Goal: Task Accomplishment & Management: Use online tool/utility

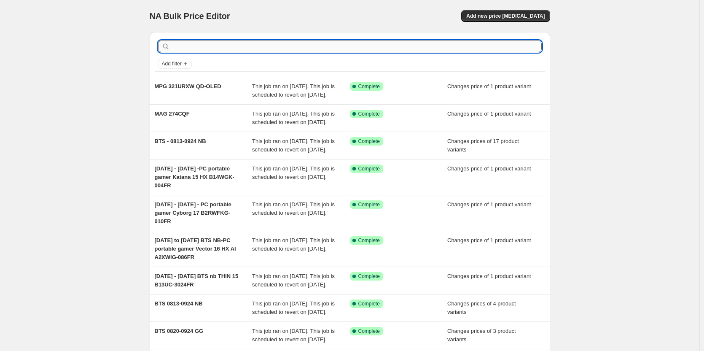
click at [223, 44] on input "text" at bounding box center [357, 46] width 370 height 12
click at [478, 48] on input "text" at bounding box center [357, 46] width 370 height 12
click at [516, 50] on input "text" at bounding box center [357, 46] width 370 height 12
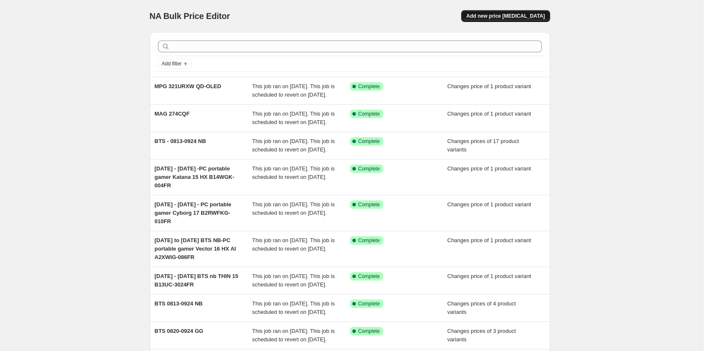
click at [517, 13] on button "Add new price [MEDICAL_DATA]" at bounding box center [505, 16] width 88 height 12
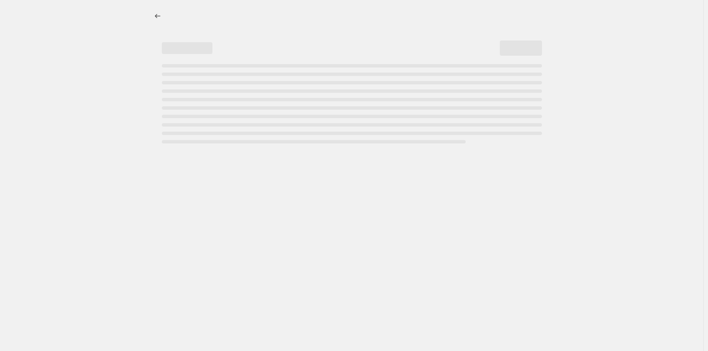
select select "percentage"
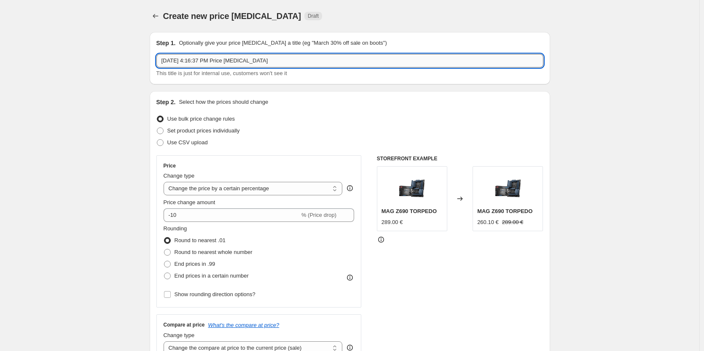
click at [232, 57] on input "[DATE] 4:16:37 PM Price [MEDICAL_DATA]" at bounding box center [349, 60] width 387 height 13
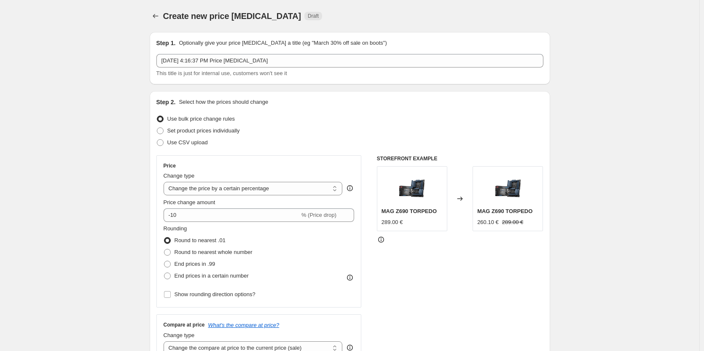
click at [153, 10] on div at bounding box center [156, 16] width 13 height 12
click at [159, 14] on icon "Price change jobs" at bounding box center [155, 16] width 8 height 8
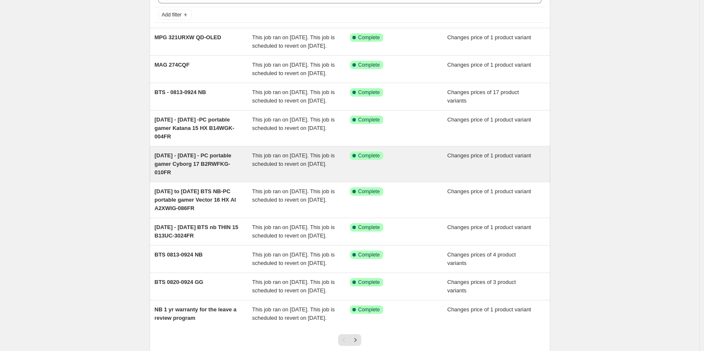
scroll to position [126, 0]
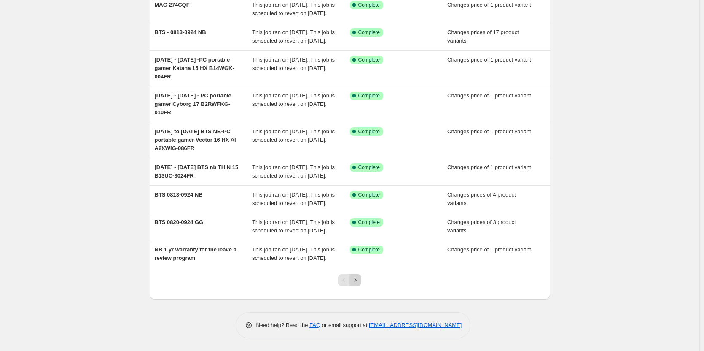
click at [356, 284] on icon "Next" at bounding box center [355, 280] width 8 height 8
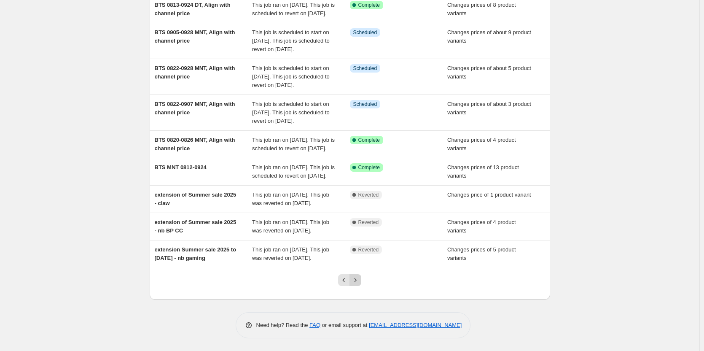
scroll to position [0, 0]
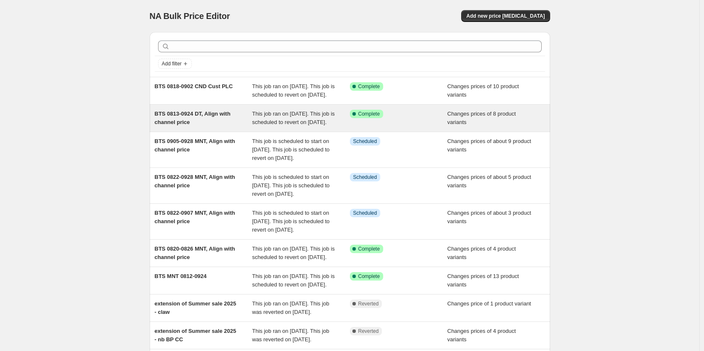
click at [173, 126] on div "BTS 0813-0924 DT, Align with channel price" at bounding box center [204, 118] width 98 height 17
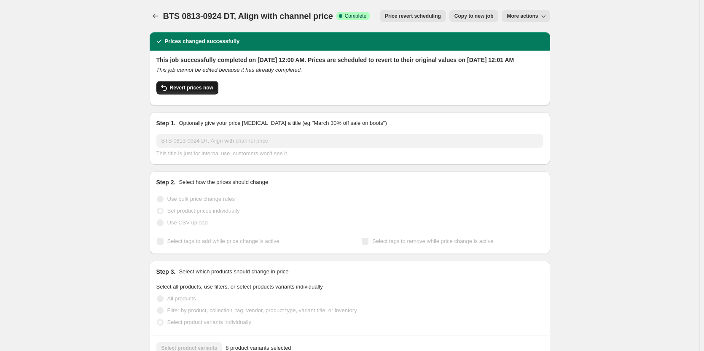
click at [185, 92] on button "Revert prices now" at bounding box center [187, 87] width 62 height 13
checkbox input "false"
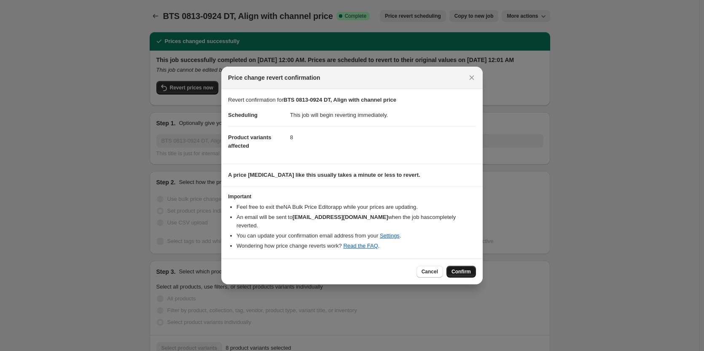
click at [462, 268] on span "Confirm" at bounding box center [460, 271] width 19 height 7
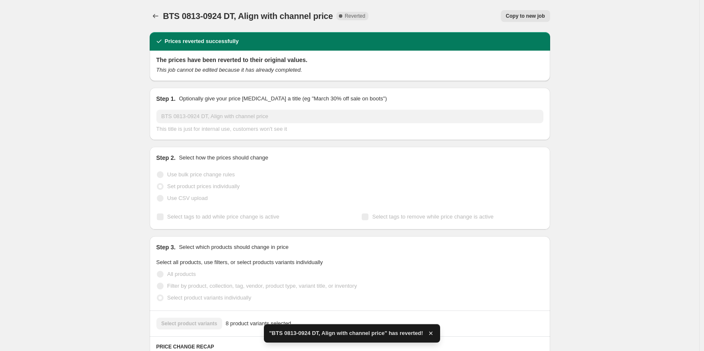
checkbox input "true"
click at [428, 21] on button "Copy to new job" at bounding box center [429, 16] width 49 height 12
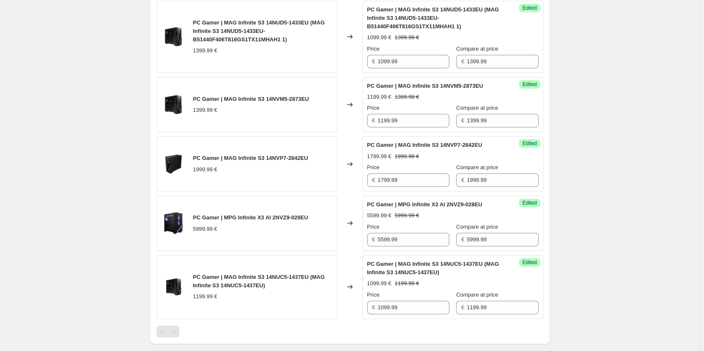
scroll to position [506, 0]
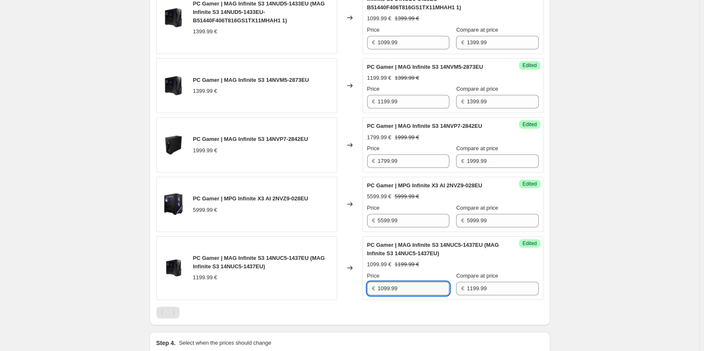
click at [402, 290] on input "1099.99" at bounding box center [414, 287] width 72 height 13
type input "999.99"
click at [307, 218] on div "PC Gamer | MPG Infinite X3 AI 2NVZ9-028EU 5999.99 €" at bounding box center [246, 204] width 181 height 55
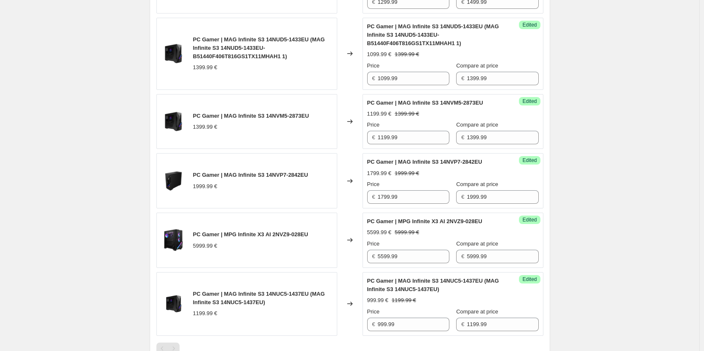
scroll to position [421, 0]
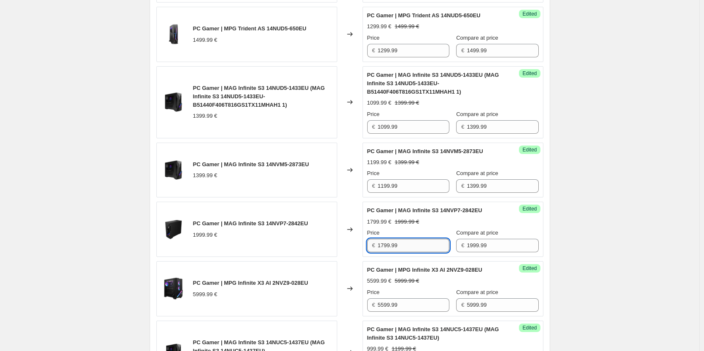
click at [399, 250] on input "1799.99" at bounding box center [414, 244] width 72 height 13
click at [406, 245] on input "1799.99" at bounding box center [414, 244] width 72 height 13
type input "1699.99"
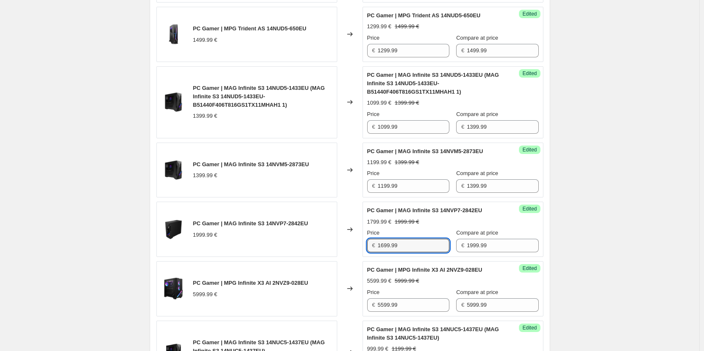
click at [421, 224] on div "1799.99 € 1999.99 €" at bounding box center [453, 221] width 172 height 8
click at [411, 189] on input "1199.99" at bounding box center [414, 185] width 72 height 13
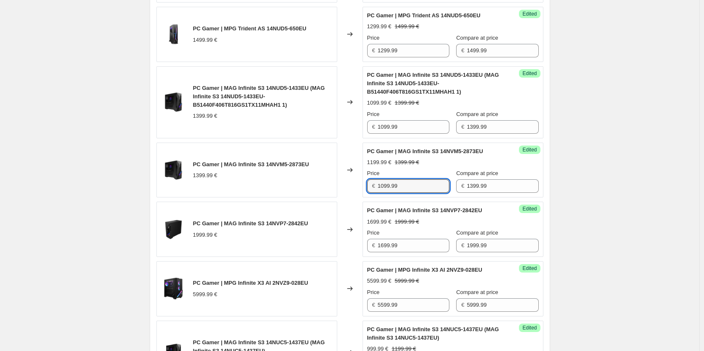
type input "1099.99"
click at [381, 157] on div "PC Gamer | MAG Infinite S3 14NVM5-2873EU 1199.99 € 1399.99 € Price € 1099.99 Co…" at bounding box center [453, 170] width 172 height 46
click at [388, 153] on span "PC Gamer | MAG Infinite S3 14NVM5-2873EU" at bounding box center [425, 151] width 116 height 6
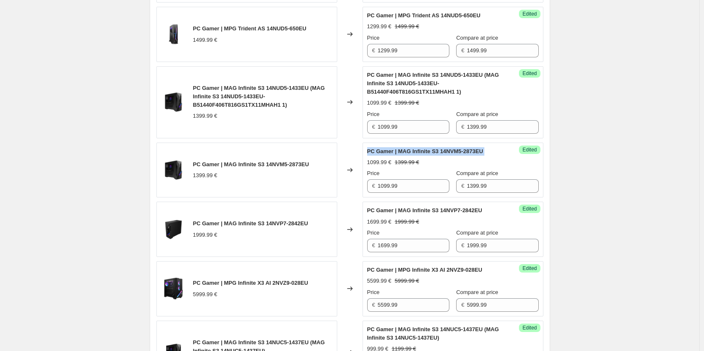
click at [388, 153] on span "PC Gamer | MAG Infinite S3 14NVM5-2873EU" at bounding box center [425, 151] width 116 height 6
click at [410, 186] on input "1099.99" at bounding box center [414, 185] width 72 height 13
click at [410, 171] on div "Price" at bounding box center [408, 173] width 82 height 8
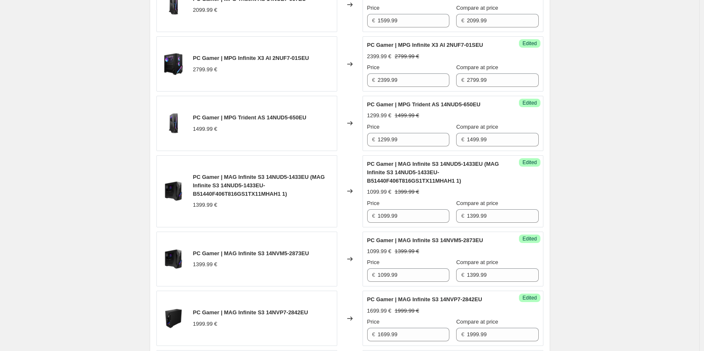
scroll to position [253, 0]
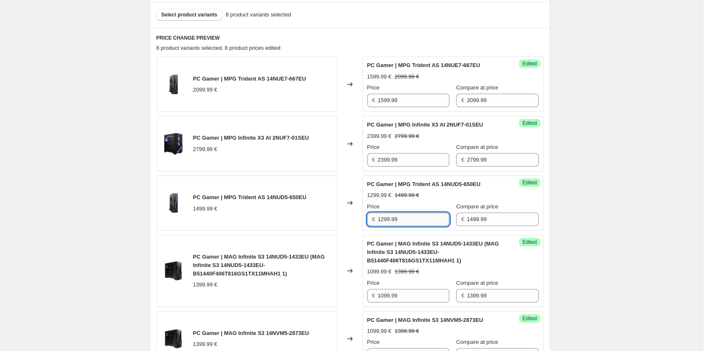
click at [406, 223] on input "1299.99" at bounding box center [414, 218] width 72 height 13
type input "1199.99"
click at [549, 214] on div "PRICE CHANGE PREVIEW 8 product variants selected. 8 product prices edited: PC G…" at bounding box center [350, 302] width 400 height 550
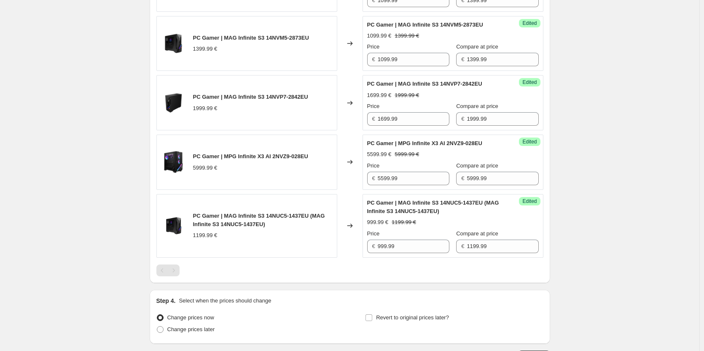
scroll to position [611, 0]
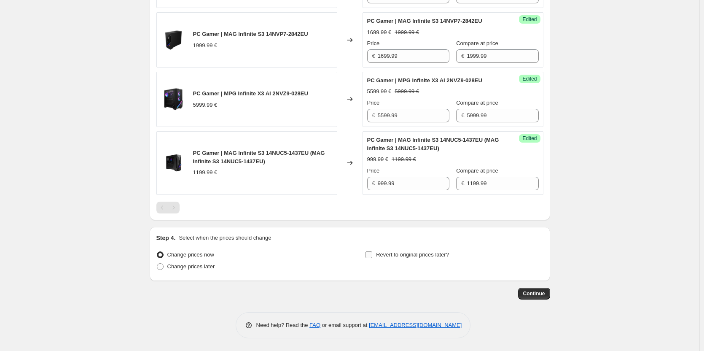
click at [394, 255] on span "Revert to original prices later?" at bounding box center [412, 254] width 73 height 6
click at [372, 255] on input "Revert to original prices later?" at bounding box center [368, 254] width 7 height 7
checkbox input "true"
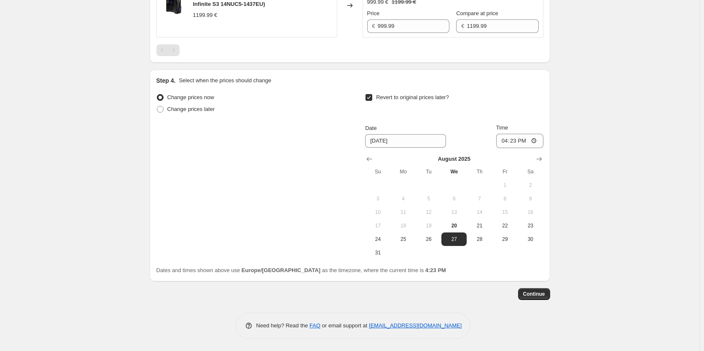
scroll to position [768, 0]
click at [540, 158] on icon "Show next month, September 2025" at bounding box center [538, 158] width 5 height 4
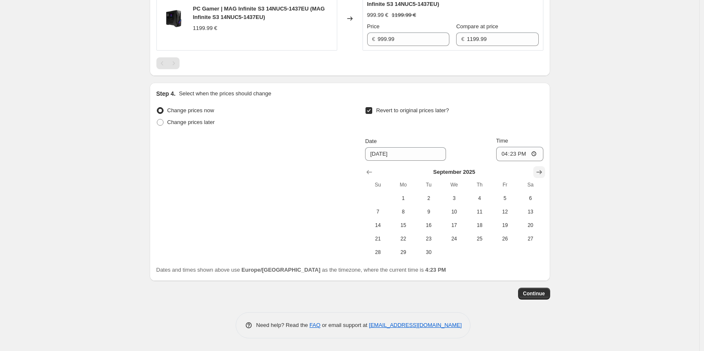
scroll to position [755, 0]
click at [539, 173] on icon "Show next month, October 2025" at bounding box center [539, 172] width 8 height 8
click at [502, 243] on button "24" at bounding box center [504, 238] width 25 height 13
click at [503, 155] on input "16:23" at bounding box center [519, 154] width 47 height 14
click at [370, 174] on icon "Show previous month, September 2025" at bounding box center [369, 172] width 5 height 4
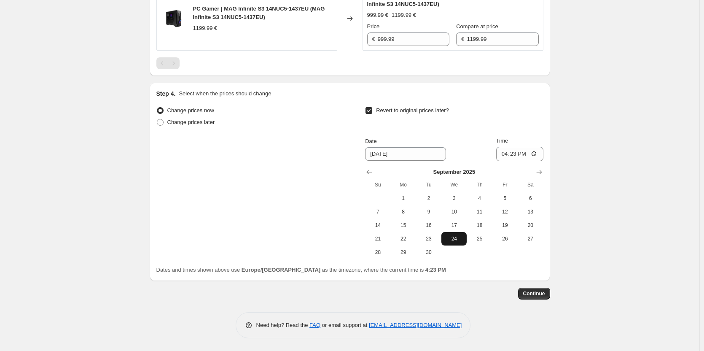
click at [455, 237] on span "24" at bounding box center [454, 238] width 19 height 7
type input "[DATE]"
click at [506, 156] on input "16:23" at bounding box center [519, 154] width 47 height 14
type input "23:59"
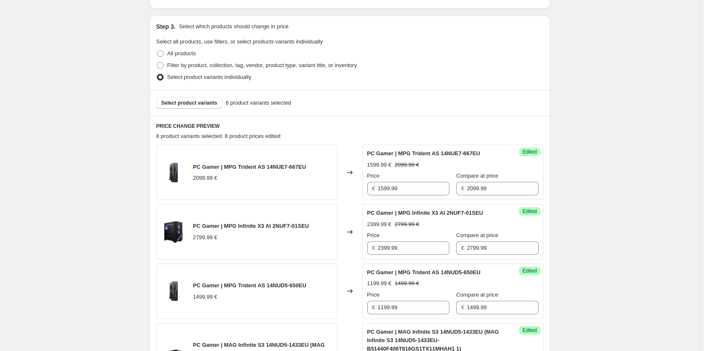
scroll to position [0, 0]
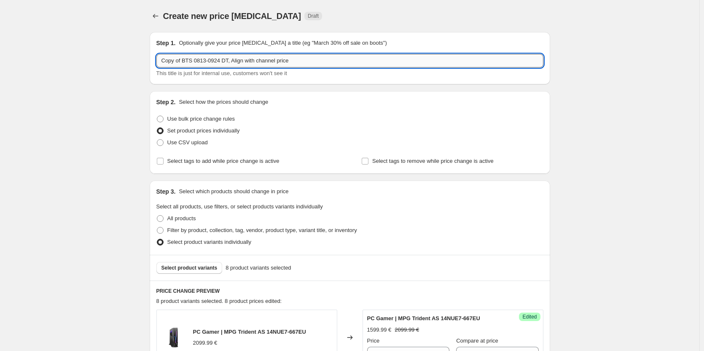
click at [316, 64] on input "Copy of BTS 0813-0924 DT, Align with channel price" at bounding box center [349, 60] width 387 height 13
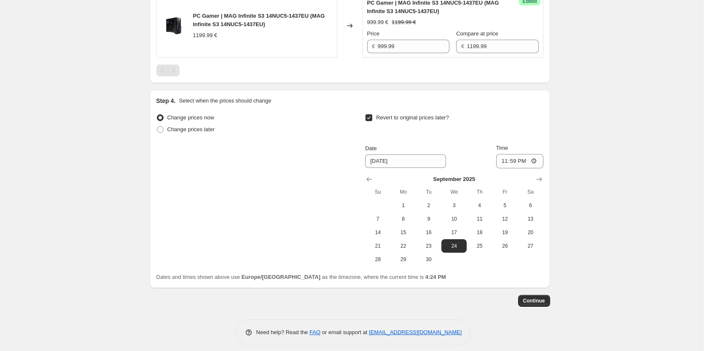
scroll to position [755, 0]
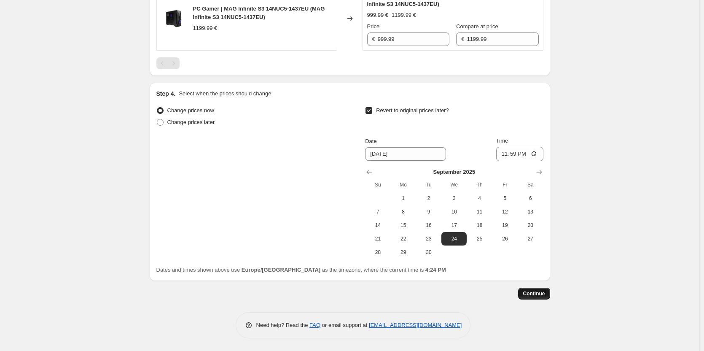
type input "Copy of BTS 0813-0924 DT, Align with channel price updaTED"
click at [537, 288] on button "Continue" at bounding box center [534, 293] width 32 height 12
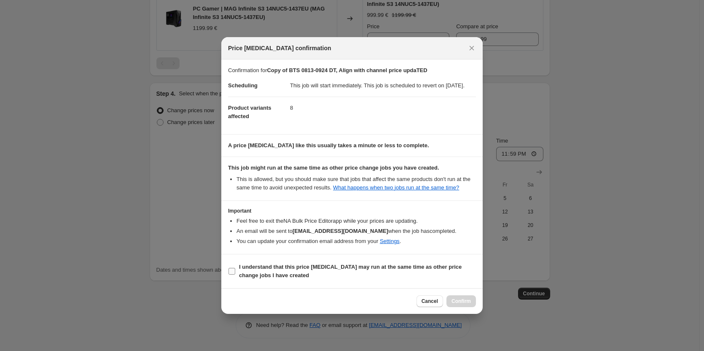
click at [446, 276] on span "I understand that this price [MEDICAL_DATA] may run at the same time as other p…" at bounding box center [357, 271] width 237 height 17
click at [235, 274] on input "I understand that this price [MEDICAL_DATA] may run at the same time as other p…" at bounding box center [231, 271] width 7 height 7
checkbox input "true"
click at [466, 307] on button "Confirm" at bounding box center [460, 301] width 29 height 12
